Goal: Task Accomplishment & Management: Use online tool/utility

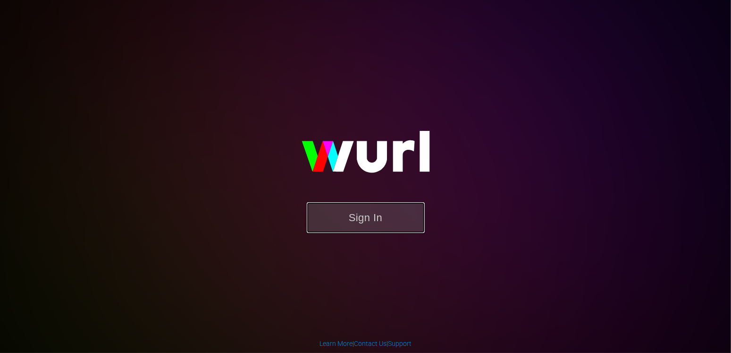
click at [389, 214] on button "Sign In" at bounding box center [366, 217] width 118 height 31
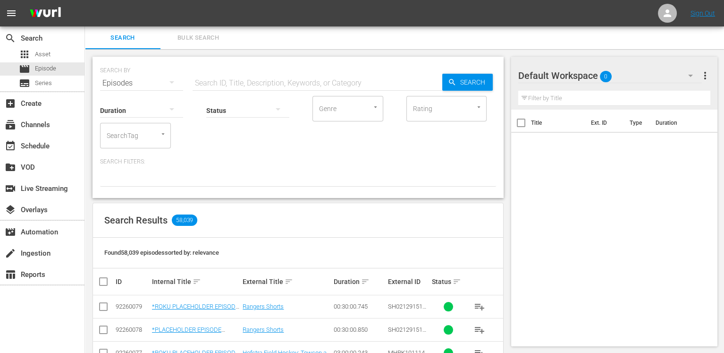
click at [280, 80] on input "text" at bounding box center [318, 83] width 250 height 23
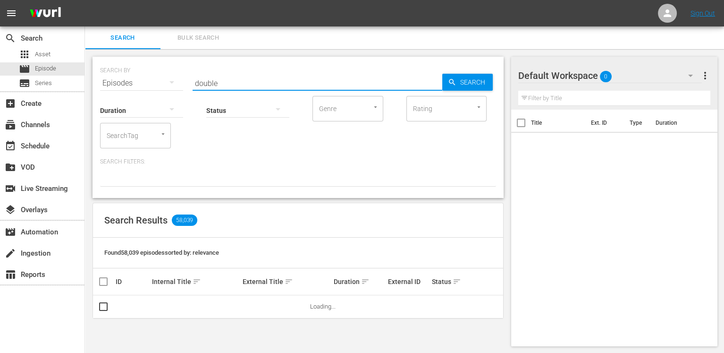
type input "double cross 101"
click at [481, 80] on span "Search" at bounding box center [474, 82] width 36 height 17
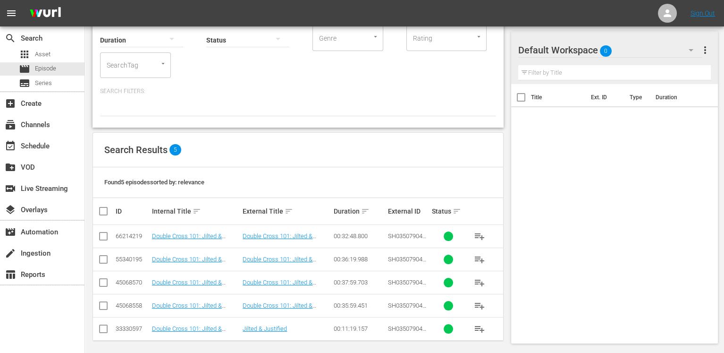
scroll to position [75, 0]
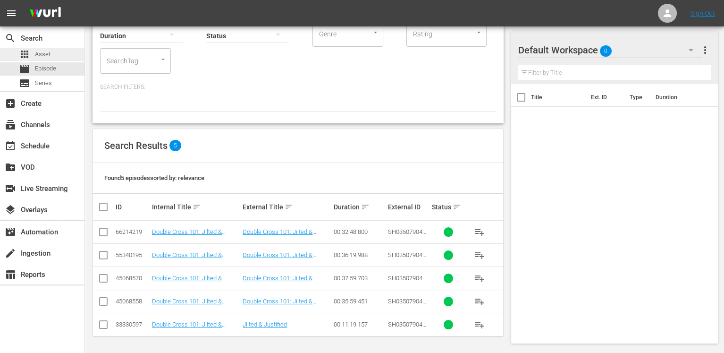
click at [50, 51] on span "Asset" at bounding box center [43, 54] width 16 height 9
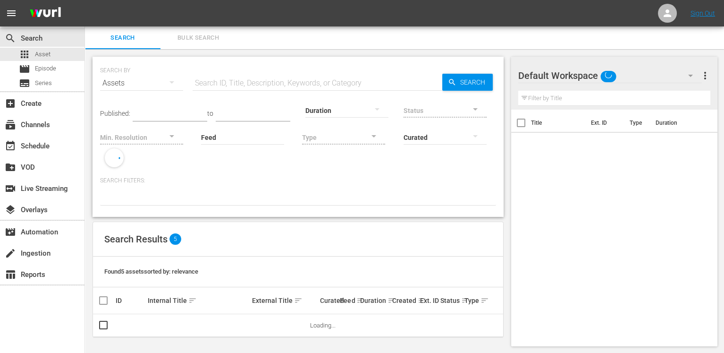
click at [221, 84] on input "text" at bounding box center [318, 83] width 250 height 23
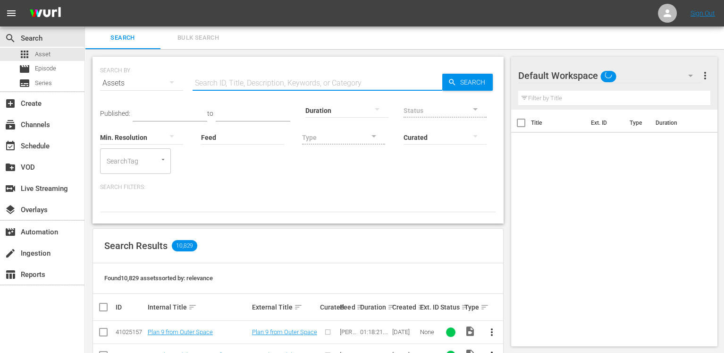
type input "double cross 101"
click at [484, 80] on span "Search" at bounding box center [474, 82] width 36 height 17
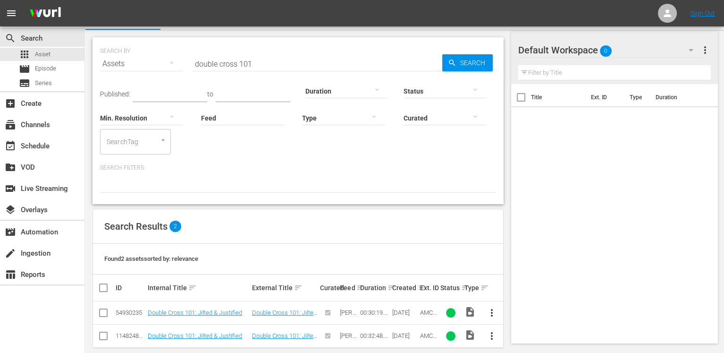
scroll to position [31, 0]
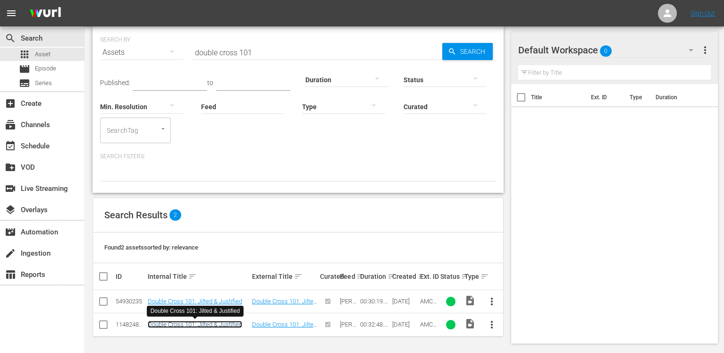
click at [190, 322] on link "Double Cross 101: Jilted & Justified" at bounding box center [195, 323] width 94 height 7
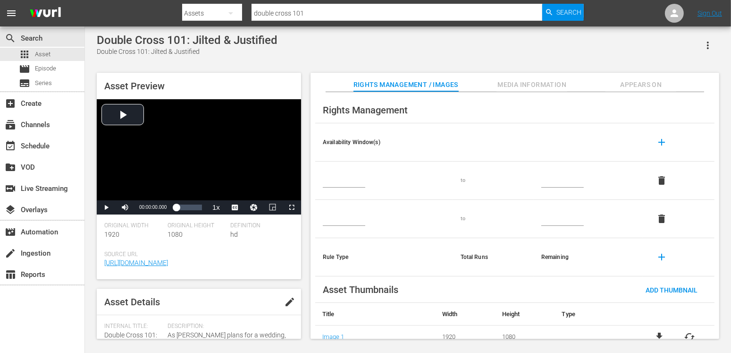
click at [540, 86] on span "Media Information" at bounding box center [531, 85] width 71 height 12
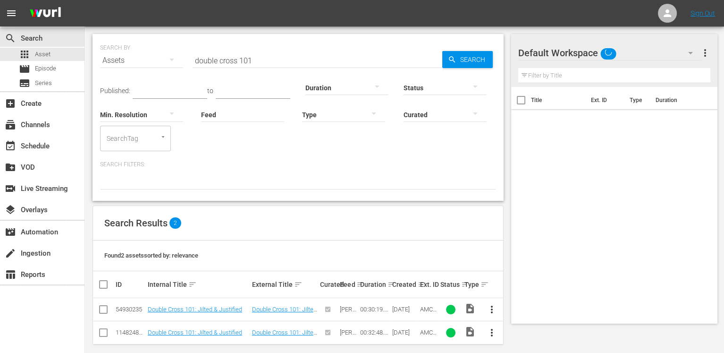
scroll to position [31, 0]
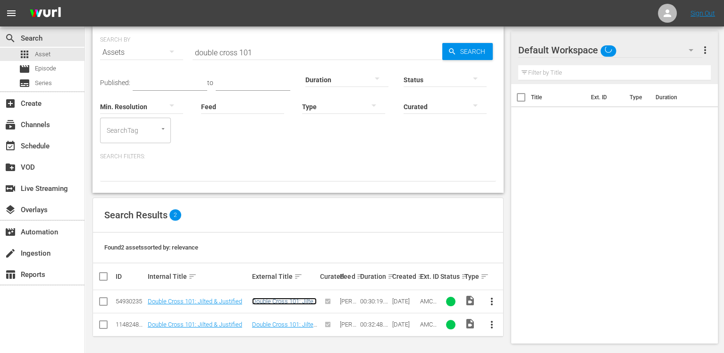
click at [275, 300] on link "Double Cross 101: Jilted & Justified" at bounding box center [284, 304] width 65 height 14
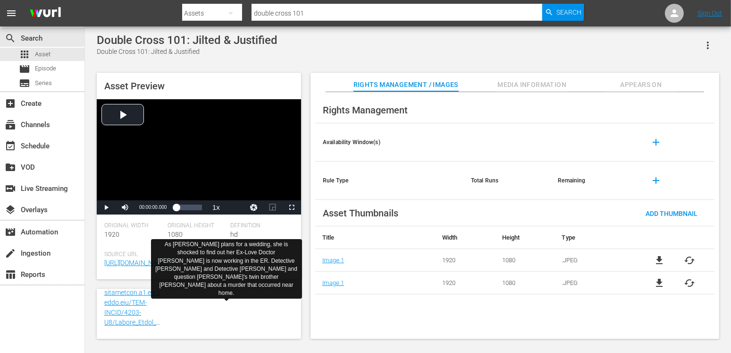
scroll to position [327, 0]
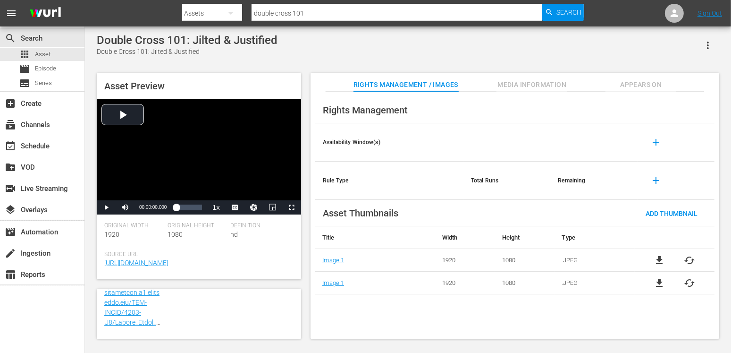
click at [514, 83] on span "Media Information" at bounding box center [531, 85] width 71 height 12
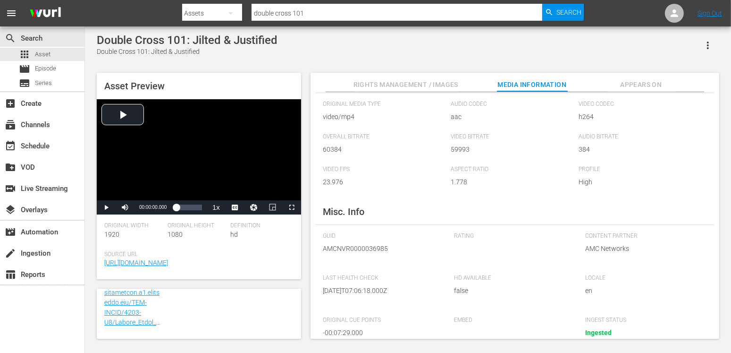
scroll to position [29, 0]
click at [342, 19] on input "double cross 101" at bounding box center [397, 13] width 291 height 23
click at [342, 18] on input "double cross 101" at bounding box center [397, 13] width 291 height 23
click at [335, 11] on input "double cross 101" at bounding box center [397, 13] width 291 height 23
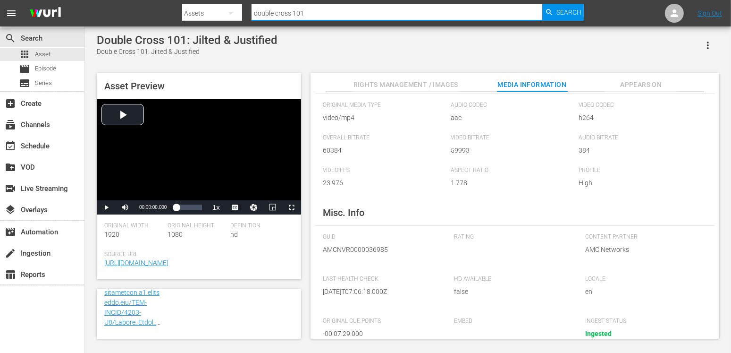
click at [335, 11] on input "double cross 101" at bounding box center [397, 13] width 291 height 23
type input "talamasca"
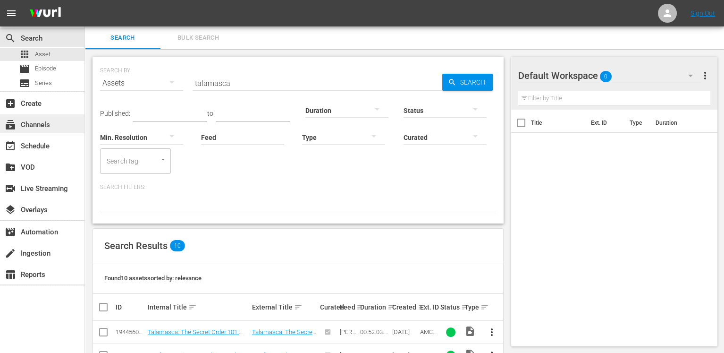
click at [35, 122] on div "subscriptions Channels" at bounding box center [26, 123] width 53 height 8
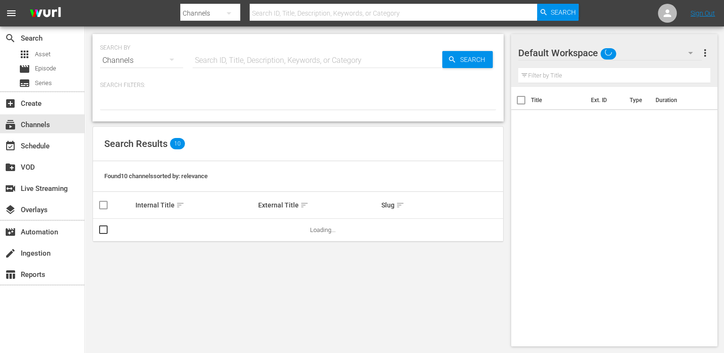
click at [320, 14] on input "text" at bounding box center [393, 13] width 287 height 23
click at [268, 56] on input "text" at bounding box center [318, 60] width 250 height 23
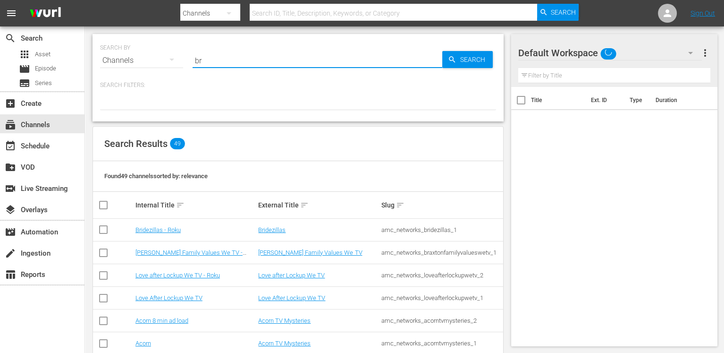
type input "[PERSON_NAME]"
click at [460, 62] on span "Search" at bounding box center [474, 59] width 36 height 17
type input "[PERSON_NAME]"
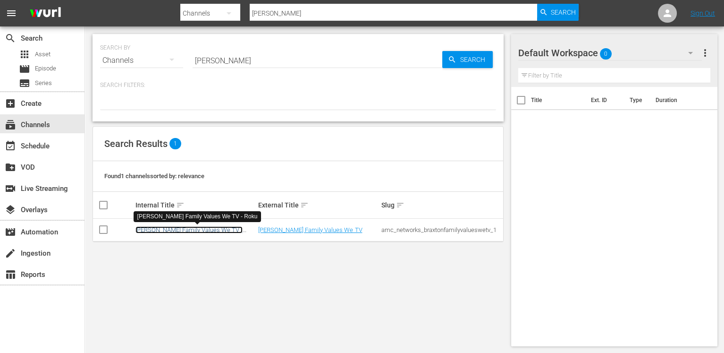
click at [185, 230] on link "[PERSON_NAME] Family Values We TV - Roku" at bounding box center [188, 233] width 107 height 14
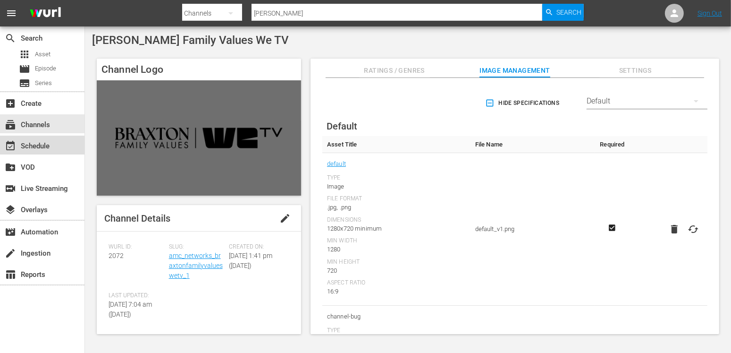
click at [36, 142] on div "event_available Schedule" at bounding box center [26, 144] width 53 height 8
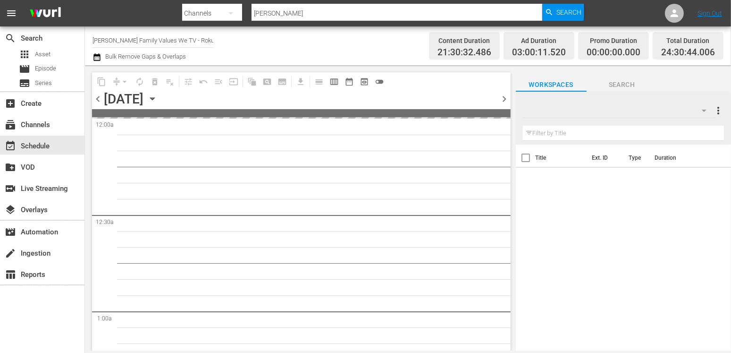
click at [154, 98] on icon "button" at bounding box center [152, 99] width 4 height 2
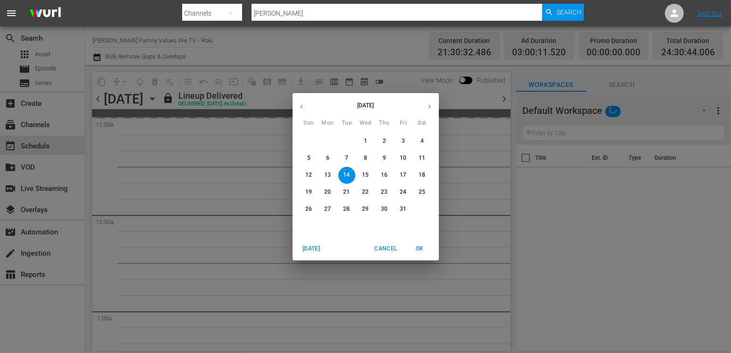
click at [427, 107] on icon "button" at bounding box center [429, 106] width 7 height 7
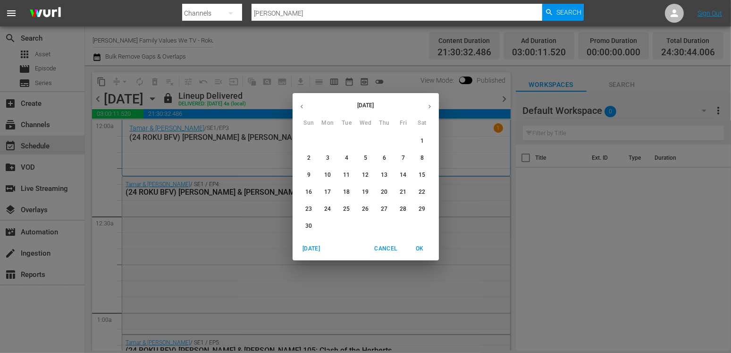
click at [327, 175] on p "10" at bounding box center [327, 175] width 7 height 8
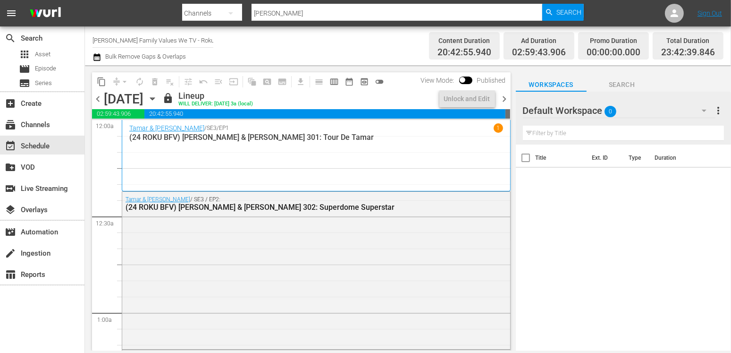
click at [143, 101] on div "[DATE]" at bounding box center [124, 99] width 40 height 16
click at [158, 96] on icon "button" at bounding box center [152, 98] width 10 height 10
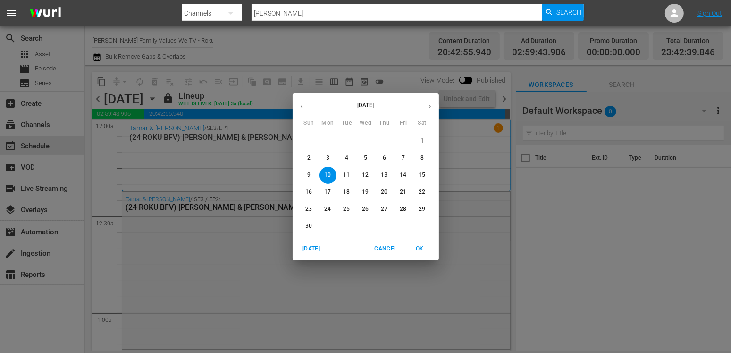
click at [309, 220] on button "30" at bounding box center [309, 226] width 17 height 17
